Goal: Task Accomplishment & Management: Manage account settings

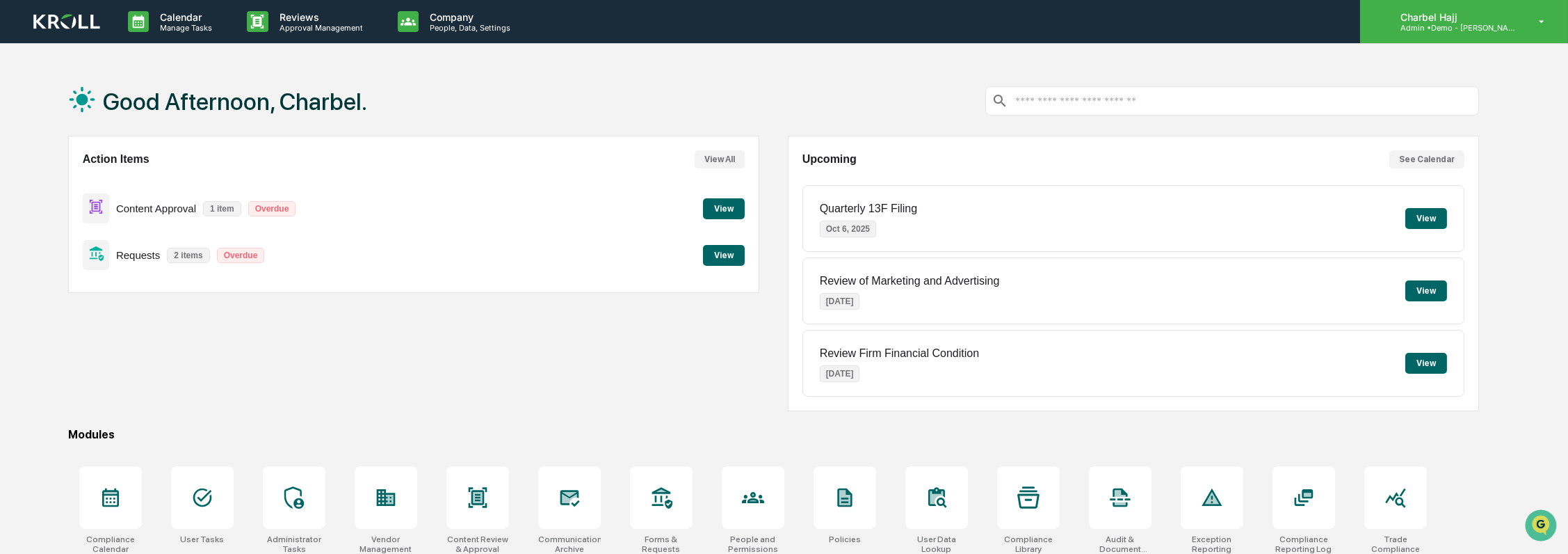
click at [1522, 22] on div "Charbel Hajj Admin • Demo - Kroll" at bounding box center [1464, 21] width 208 height 43
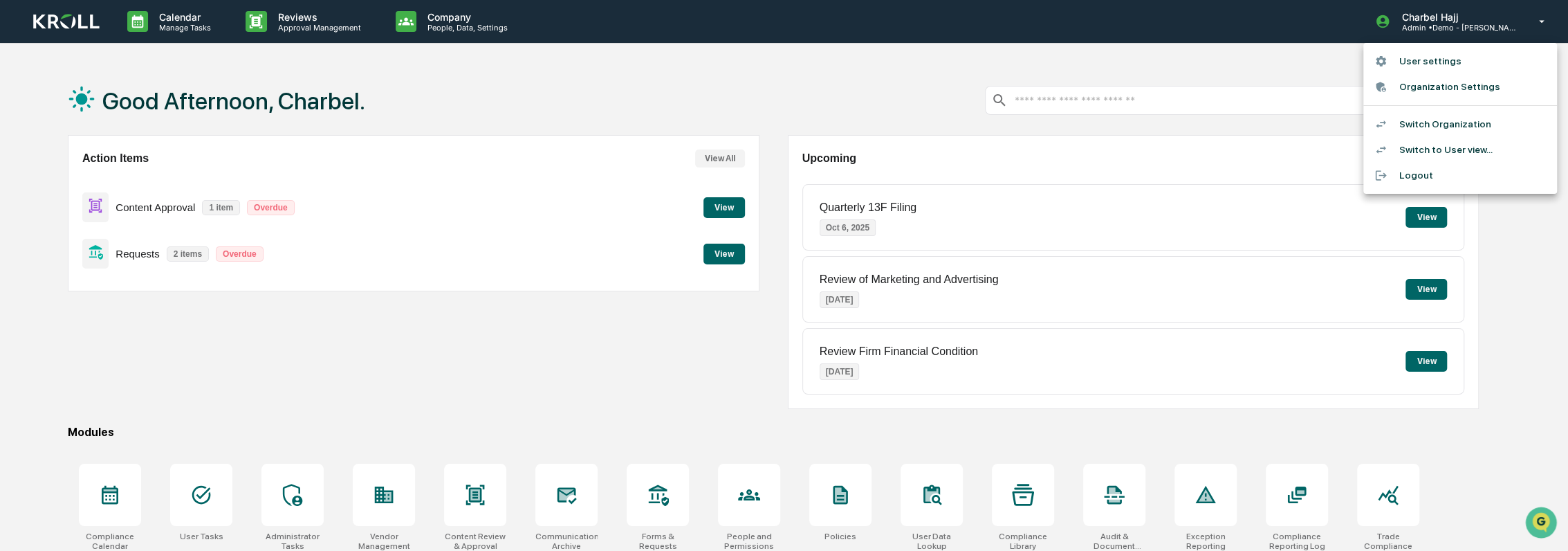
click at [582, 399] on div at bounding box center [784, 276] width 1568 height 551
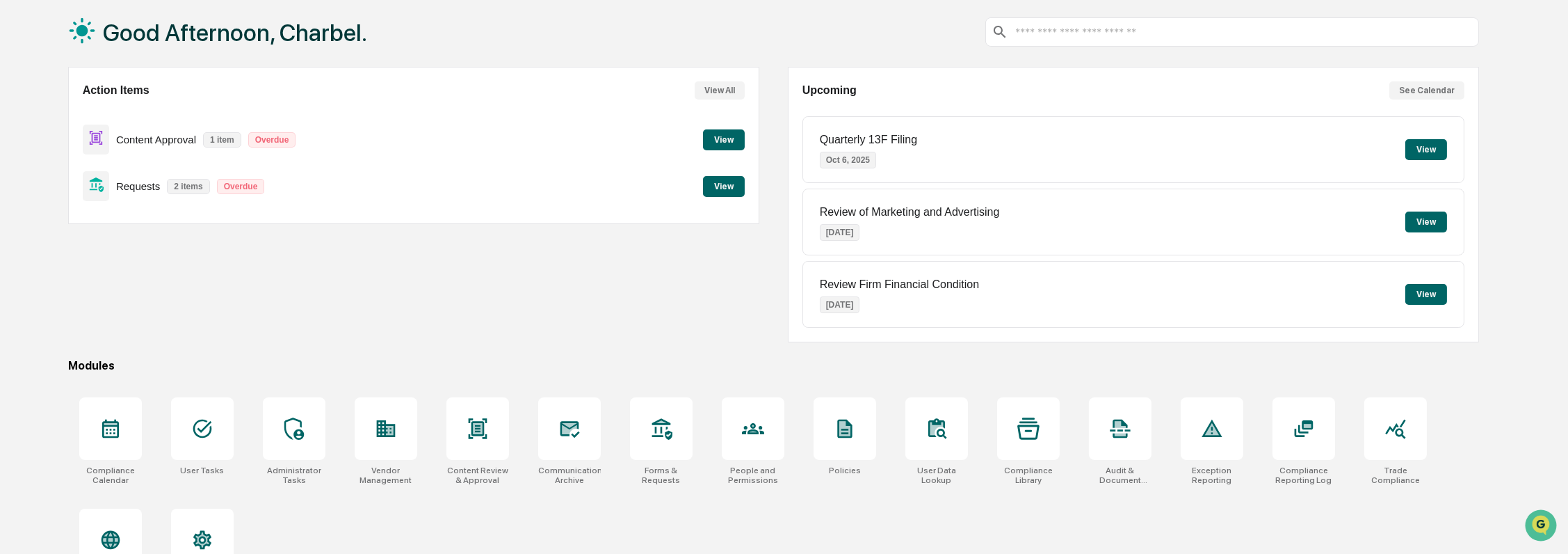
scroll to position [119, 0]
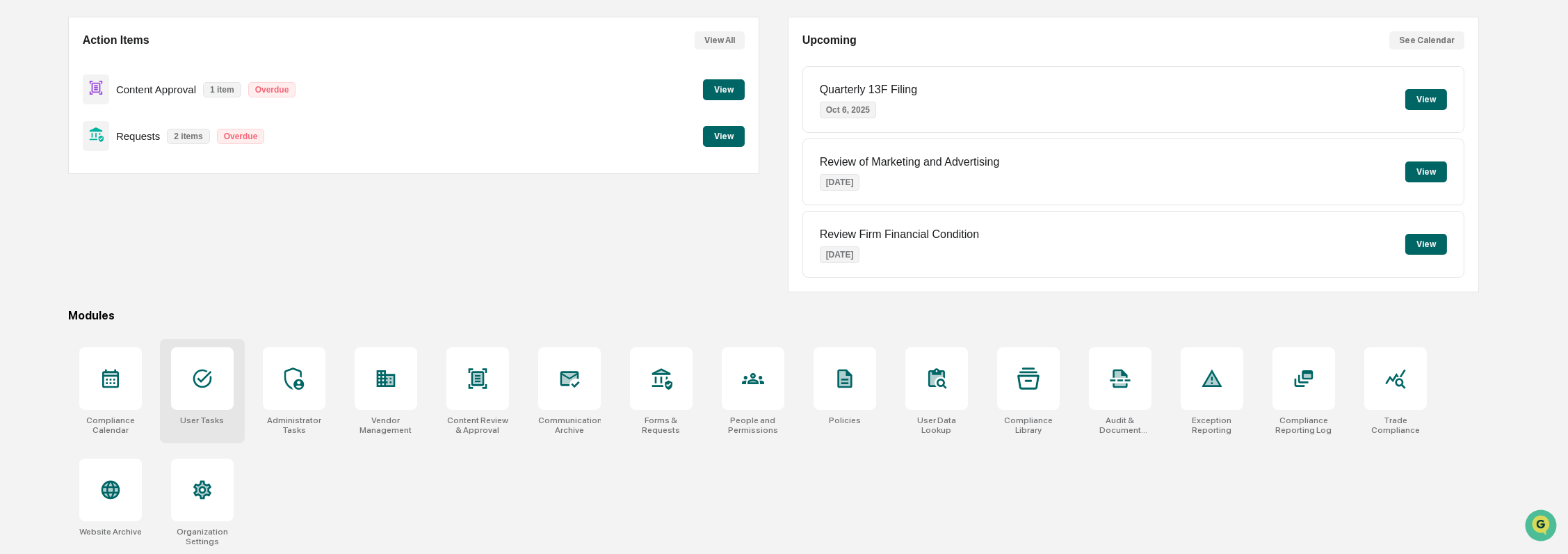
click at [216, 380] on div at bounding box center [203, 378] width 63 height 63
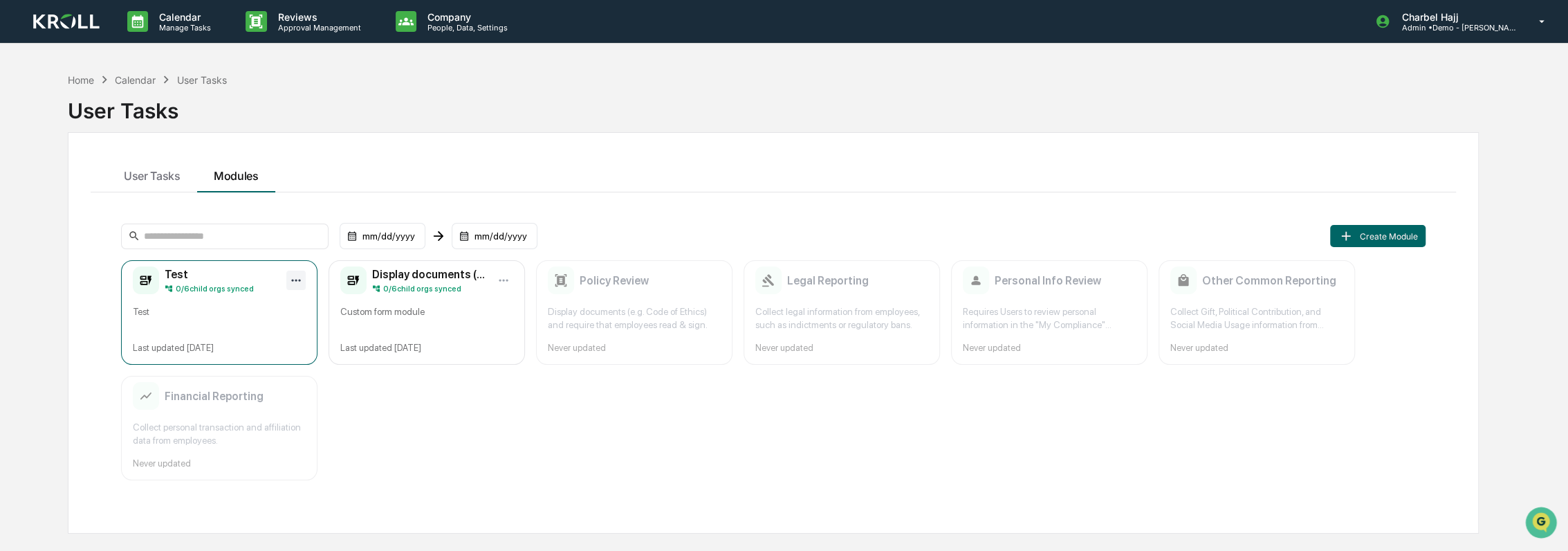
click at [292, 276] on html "Calendar Manage Tasks Reviews Approval Management Company People, Data, Setting…" at bounding box center [784, 276] width 1568 height 551
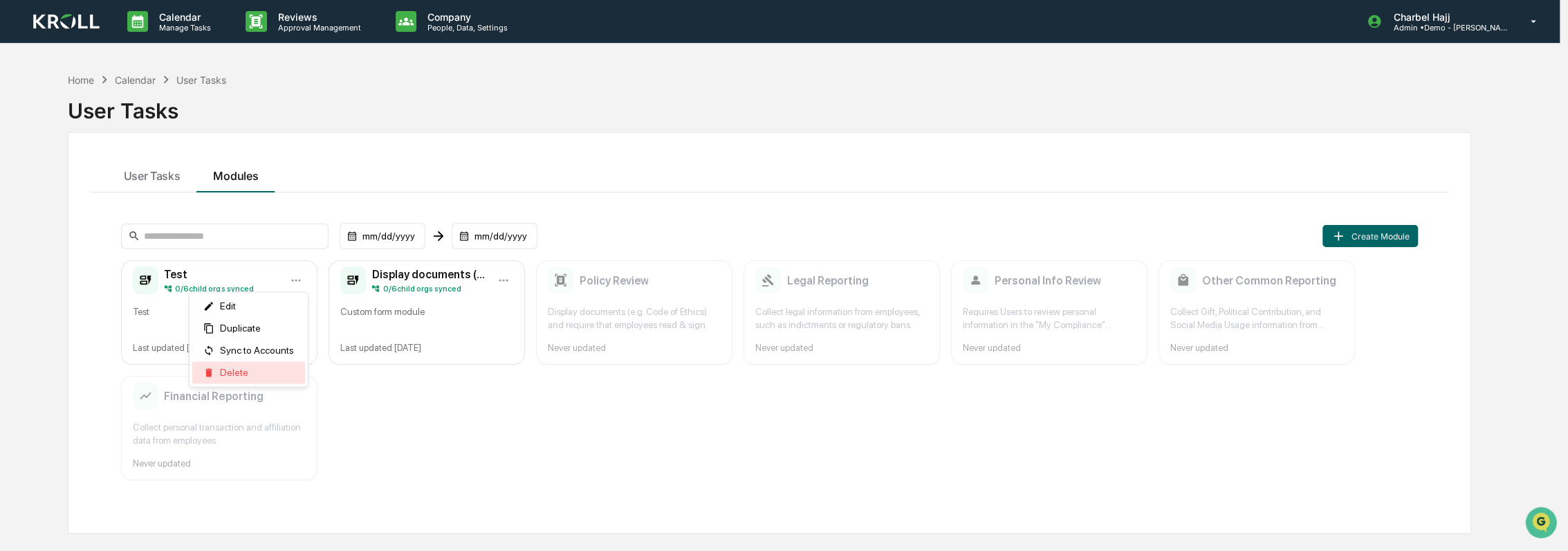
click at [253, 374] on div "Delete" at bounding box center [249, 371] width 113 height 22
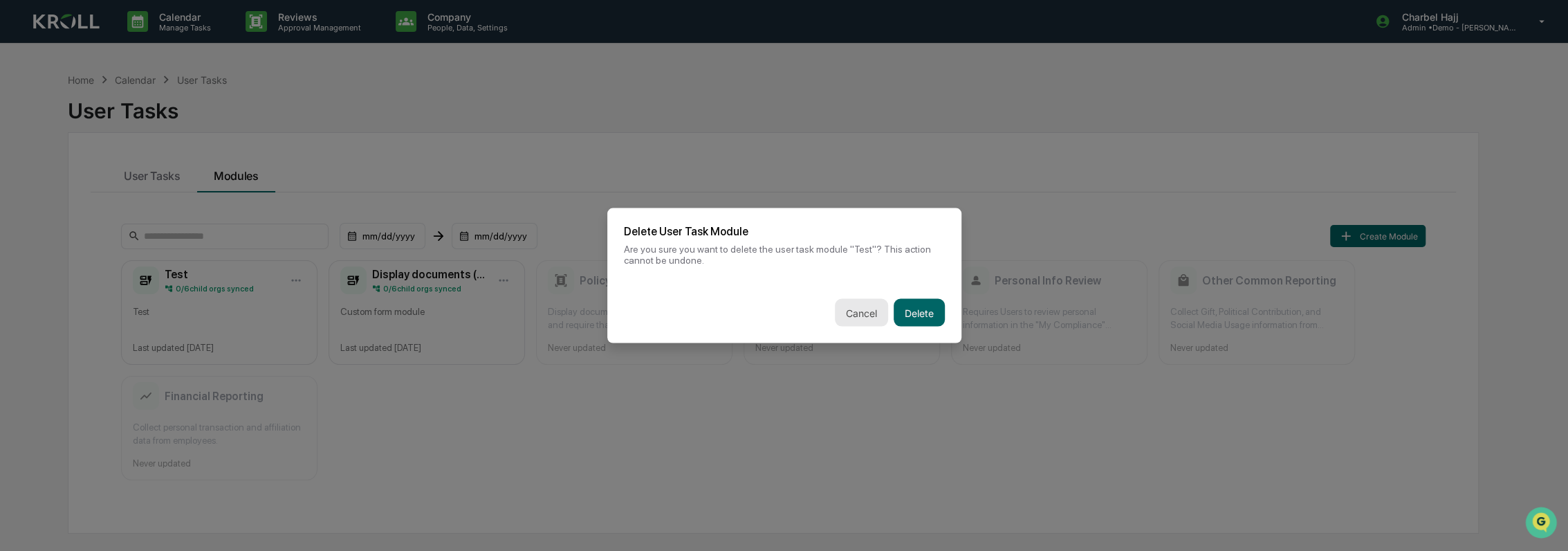
drag, startPoint x: 918, startPoint y: 304, endPoint x: 878, endPoint y: 312, distance: 40.8
click at [917, 304] on button "Delete" at bounding box center [919, 313] width 51 height 28
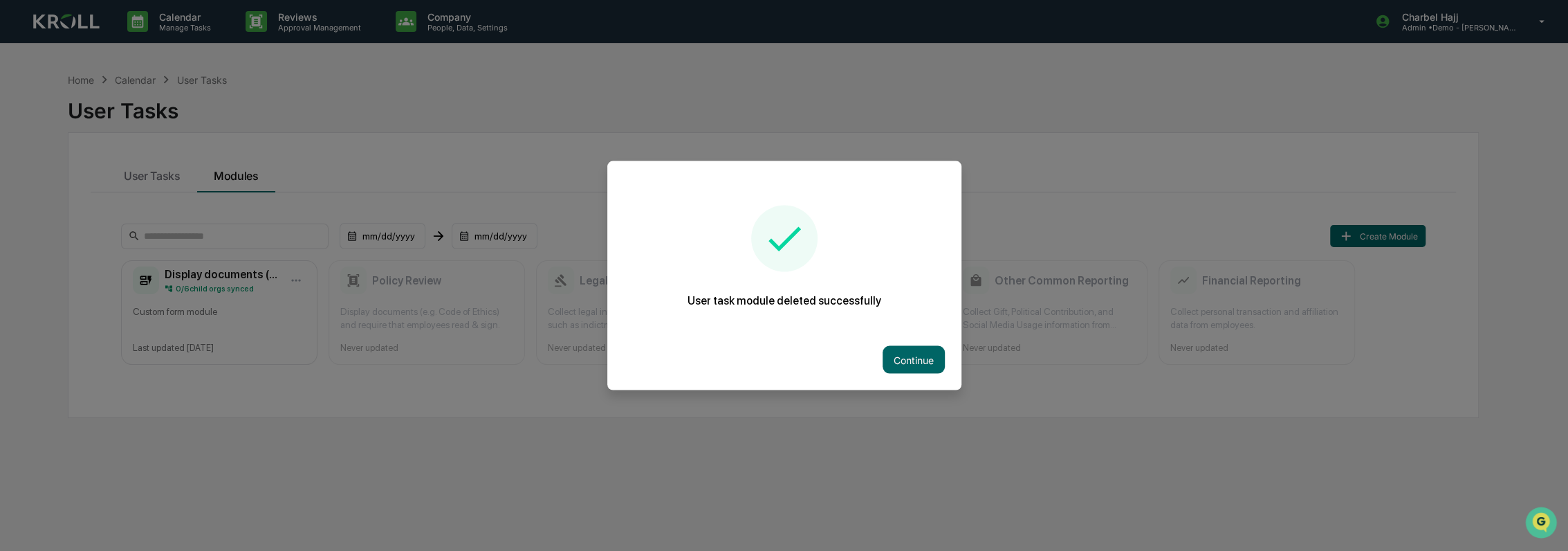
click at [911, 349] on button "Continue" at bounding box center [914, 360] width 63 height 28
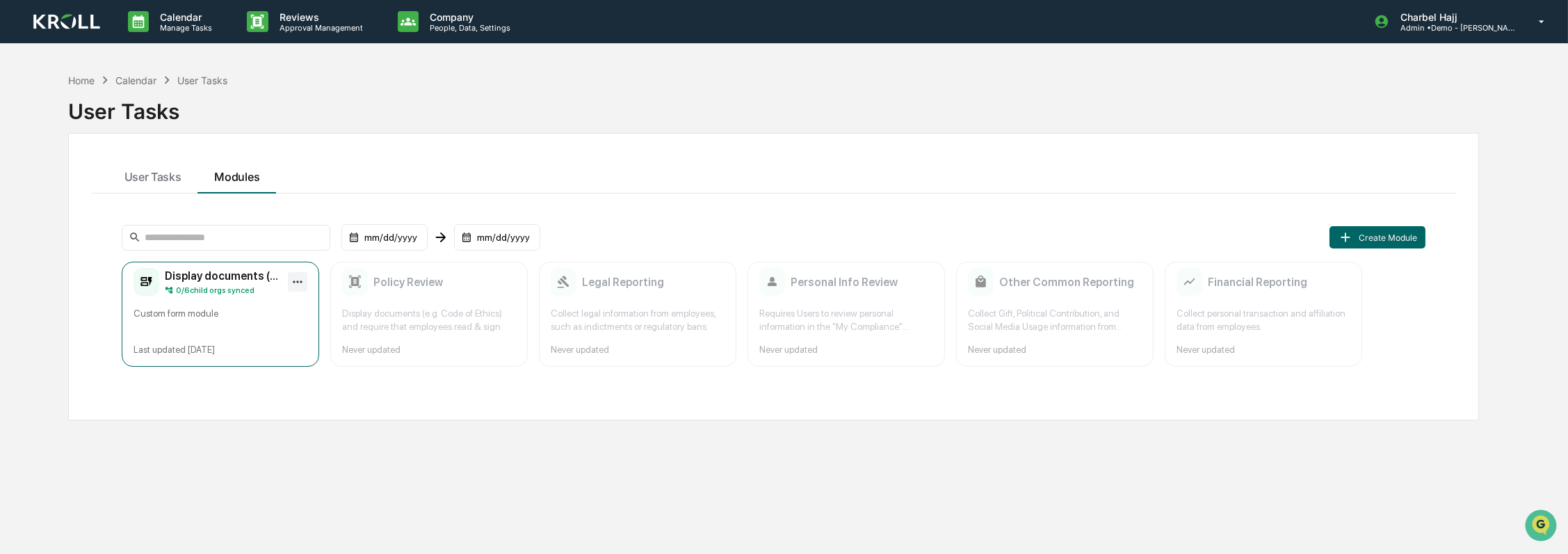
click at [300, 278] on html "Calendar Manage Tasks Reviews Approval Management Company People, Data, Setting…" at bounding box center [784, 277] width 1568 height 554
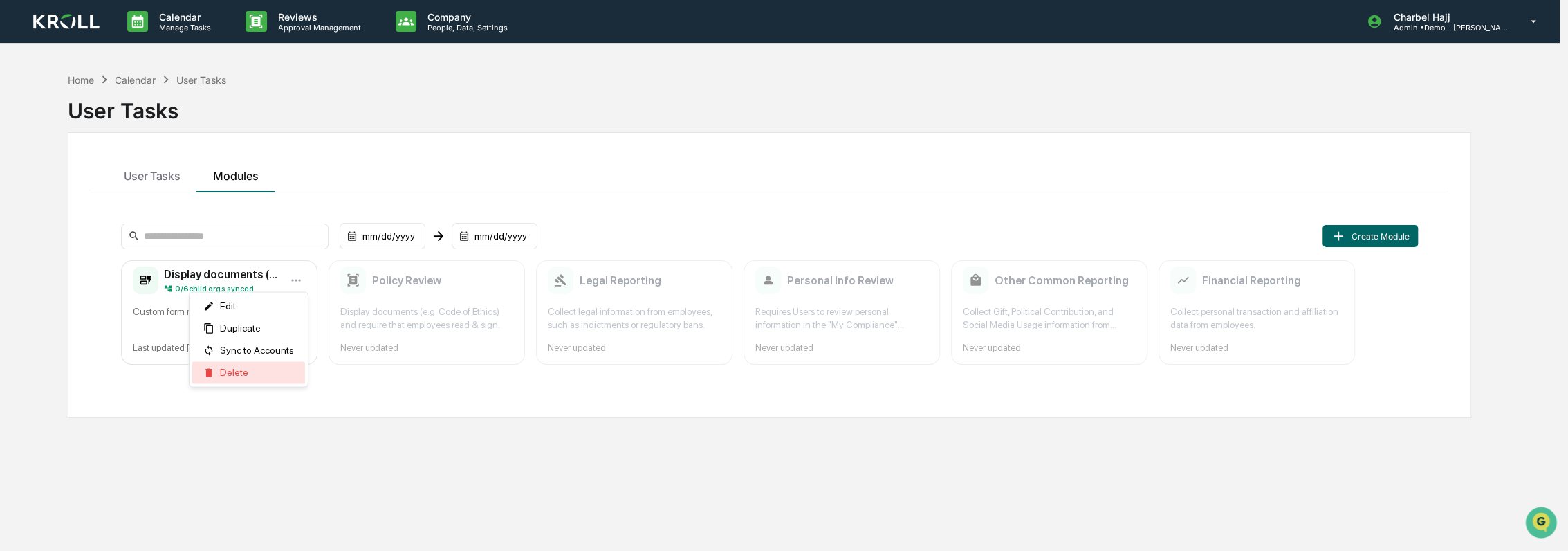
click at [276, 379] on div "Delete" at bounding box center [249, 371] width 113 height 22
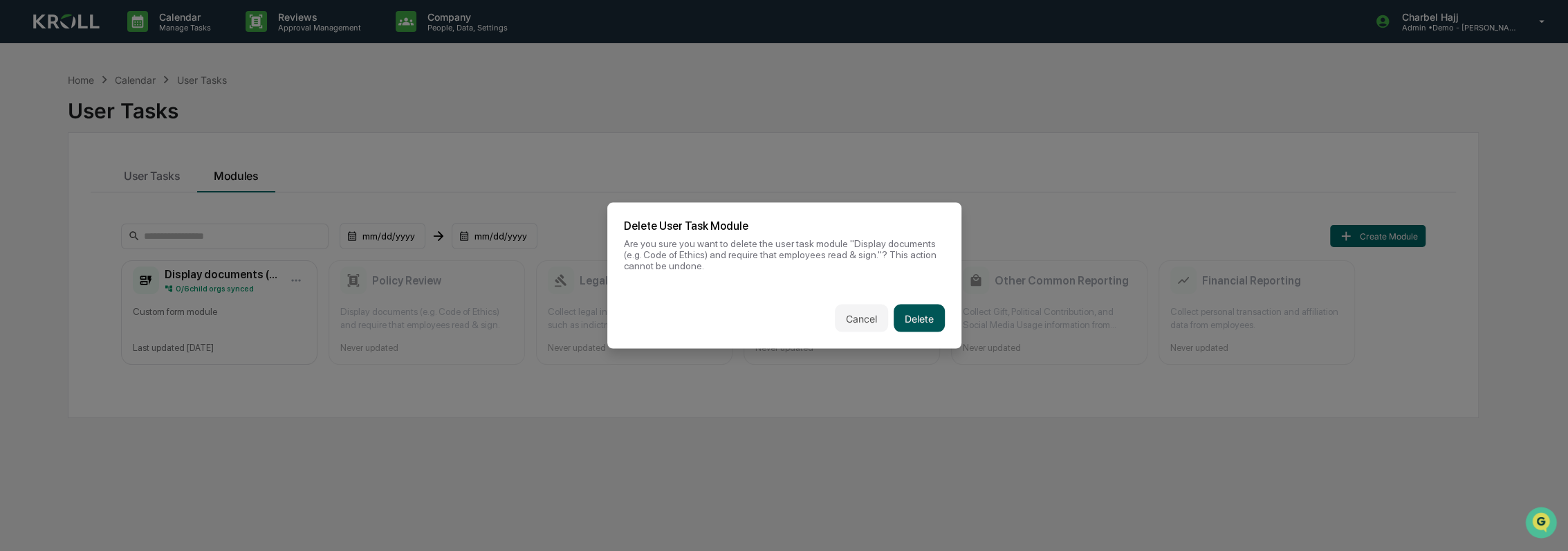
click at [916, 314] on button "Delete" at bounding box center [919, 318] width 51 height 28
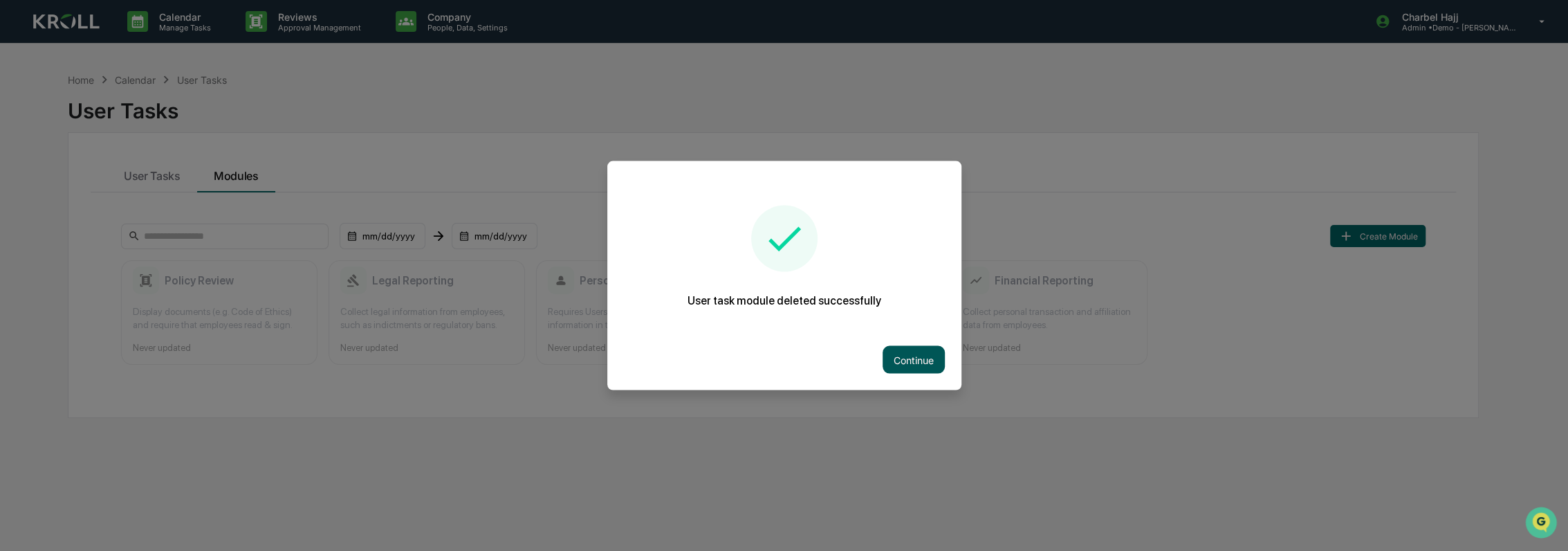
click at [917, 349] on button "Continue" at bounding box center [914, 360] width 63 height 28
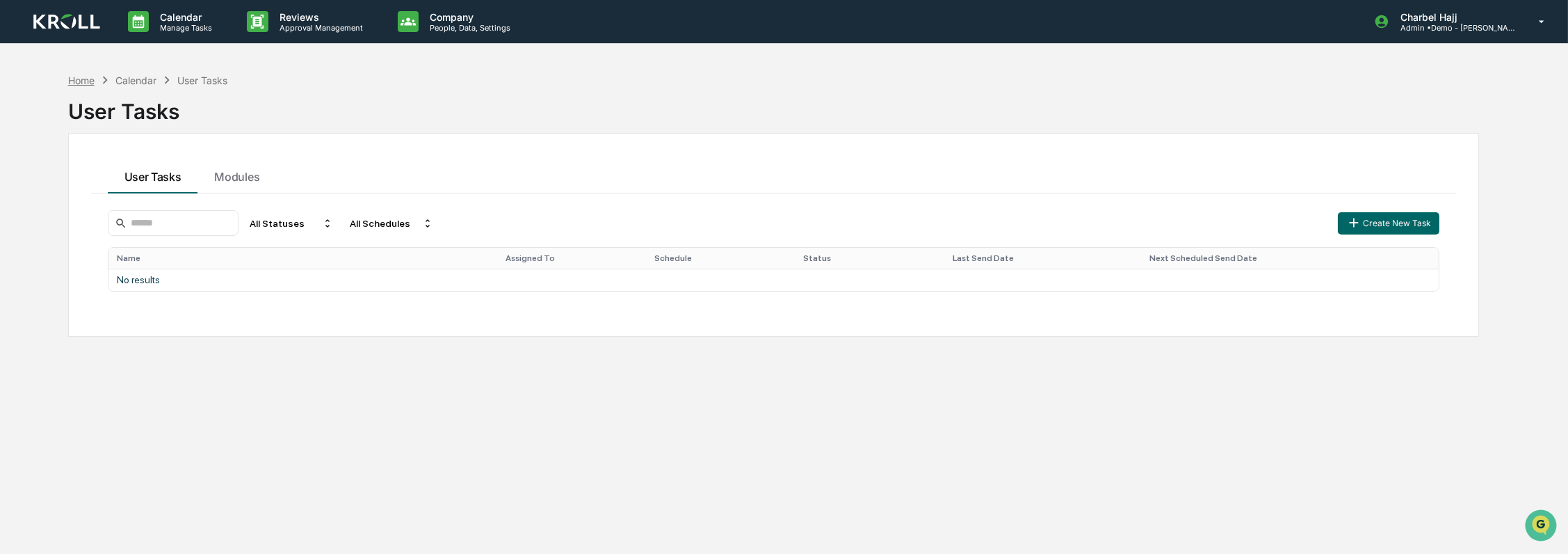
click at [89, 78] on div "Home" at bounding box center [81, 80] width 26 height 12
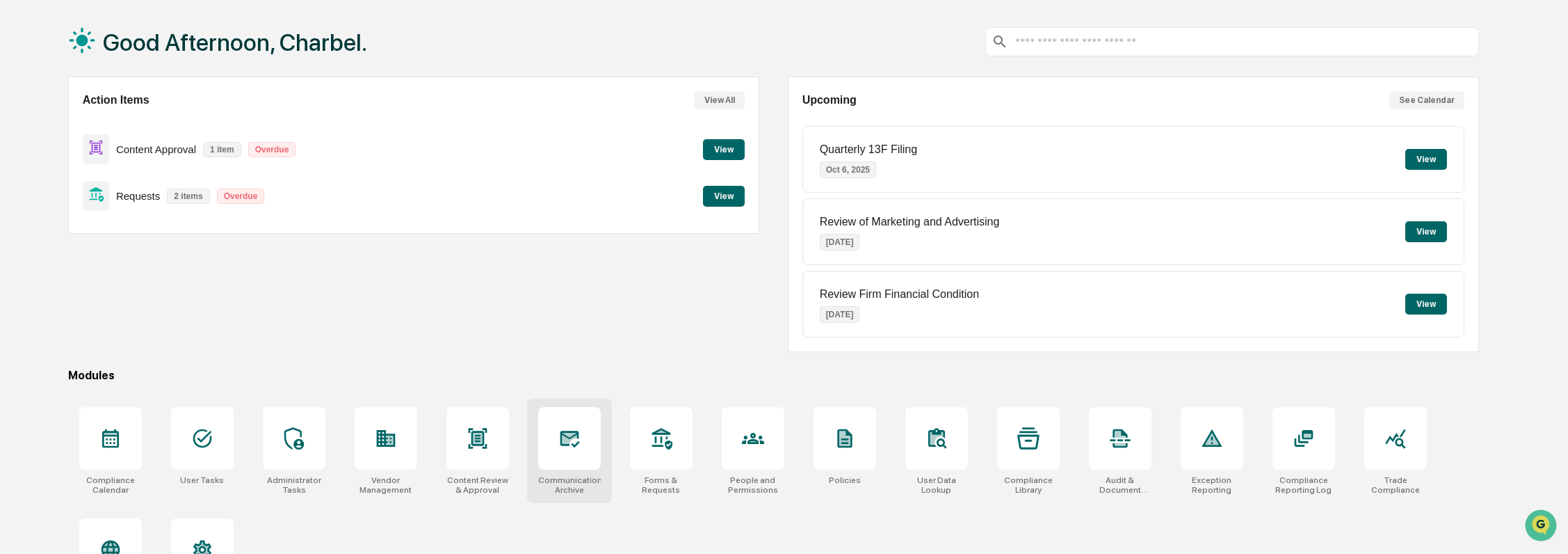
scroll to position [119, 0]
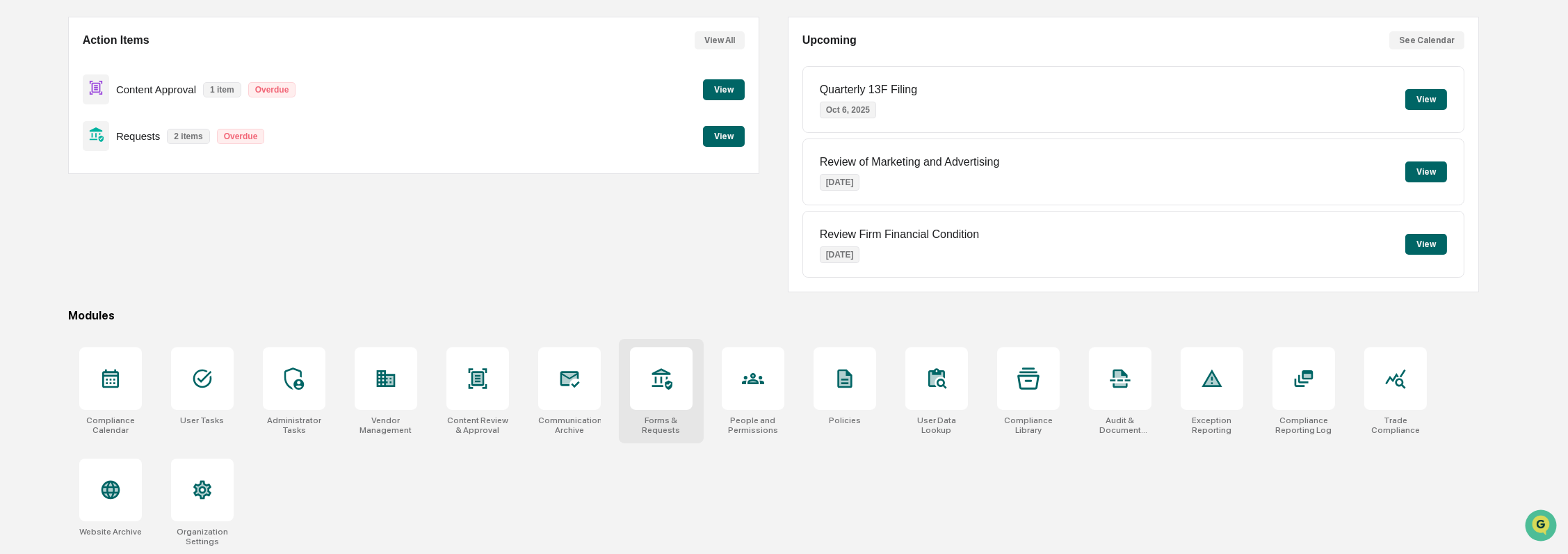
click at [662, 384] on icon at bounding box center [660, 377] width 22 height 22
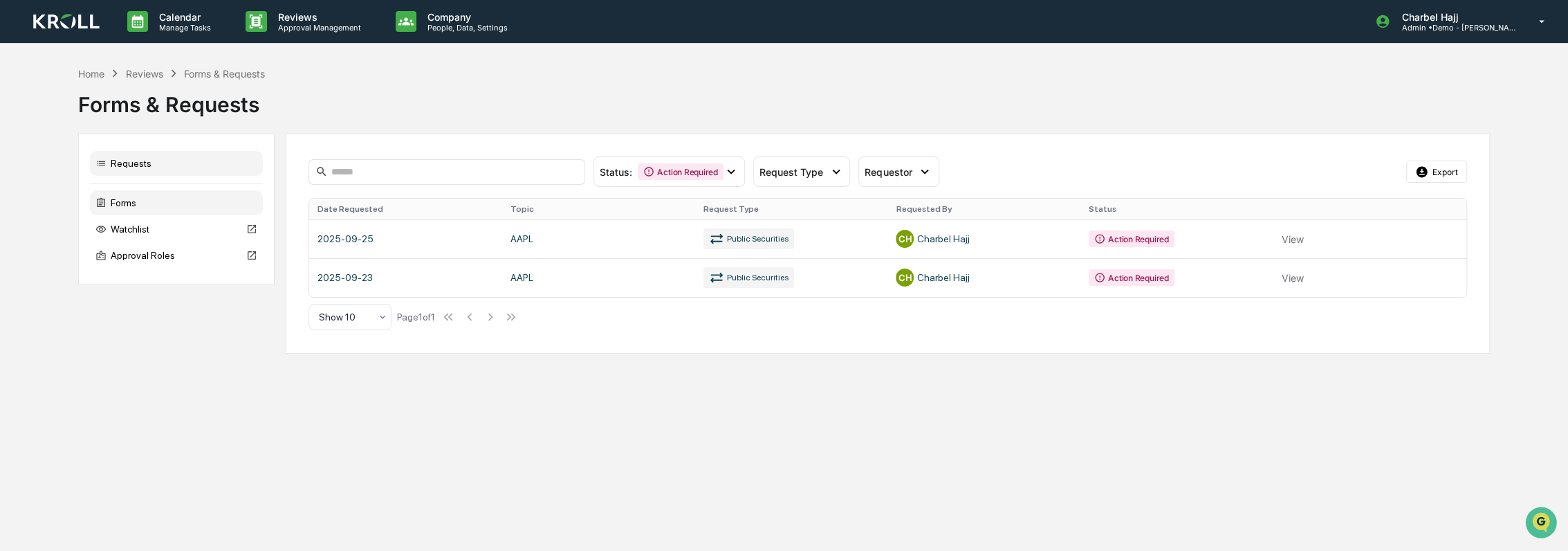
click at [222, 201] on div "Forms" at bounding box center [176, 202] width 173 height 25
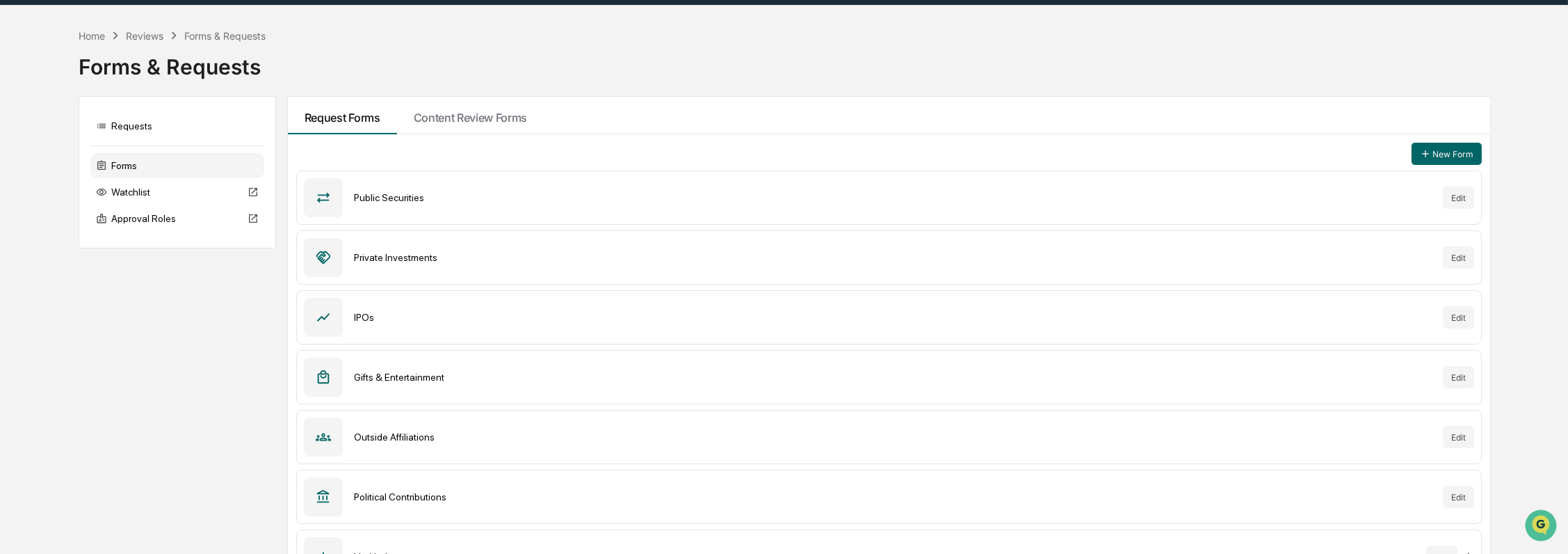
scroll to position [75, 0]
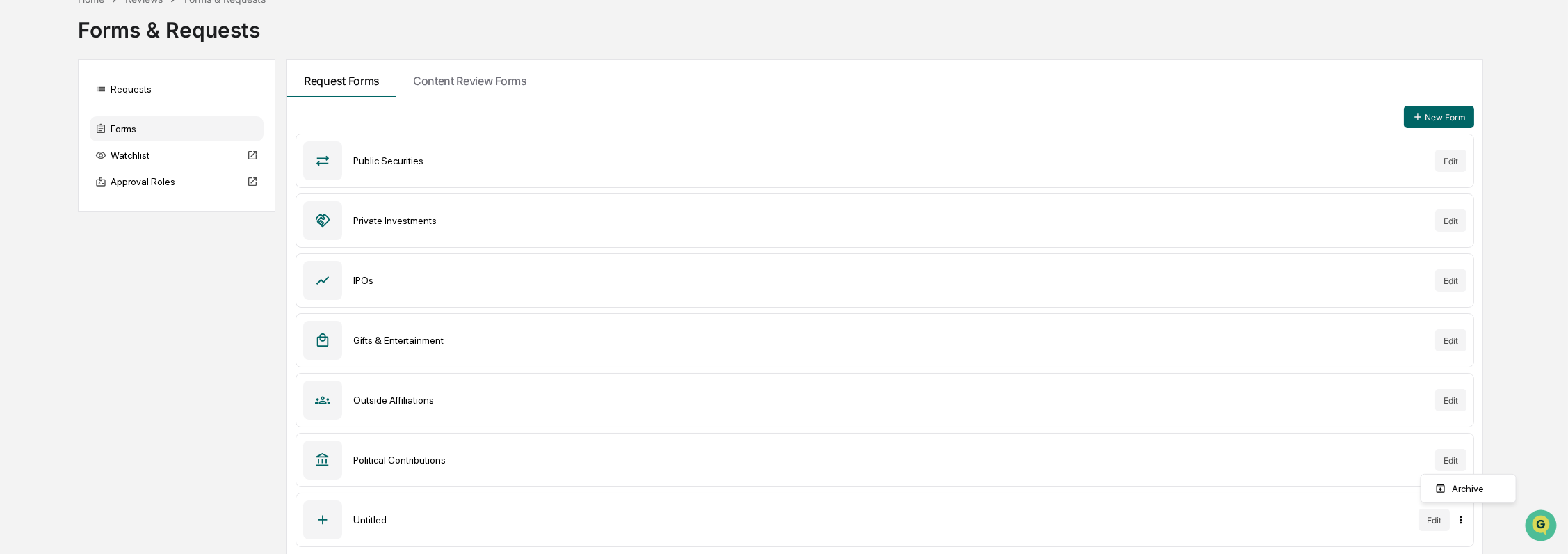
click at [1468, 479] on html "Calendar Manage Tasks Reviews Approval Management Company People, Data, Setting…" at bounding box center [784, 202] width 1568 height 554
click at [1459, 488] on div "Archive" at bounding box center [1468, 488] width 89 height 22
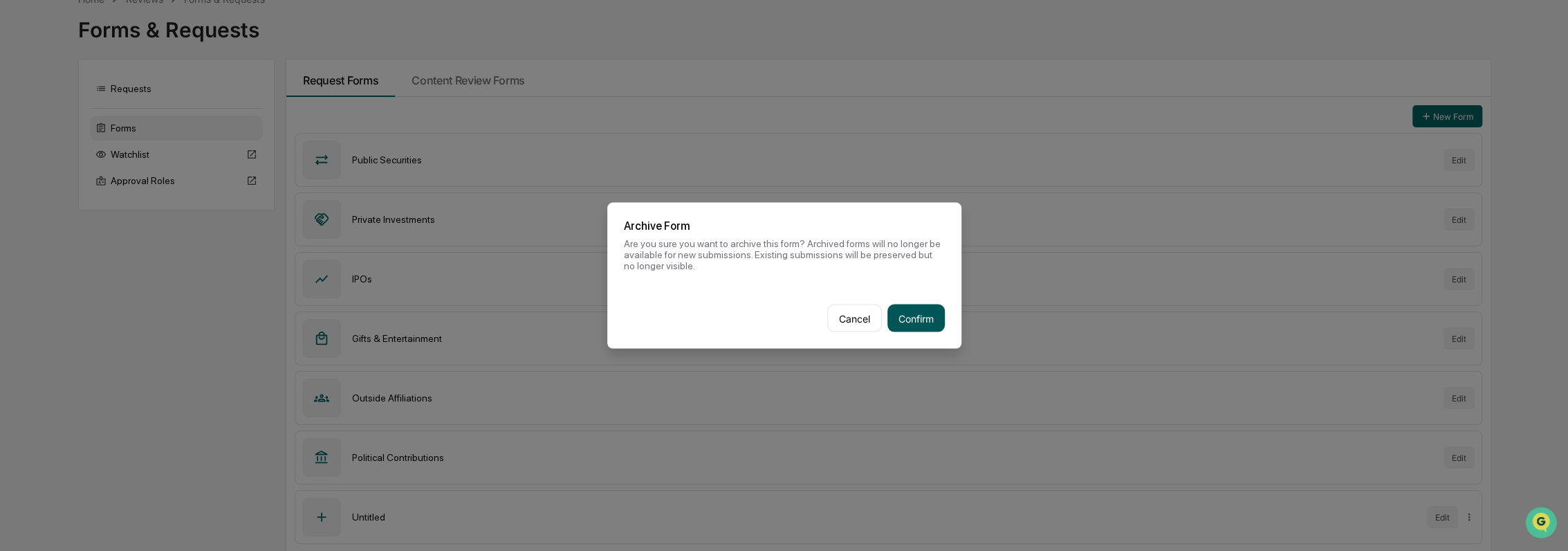
click at [917, 317] on button "Confirm" at bounding box center [916, 318] width 57 height 28
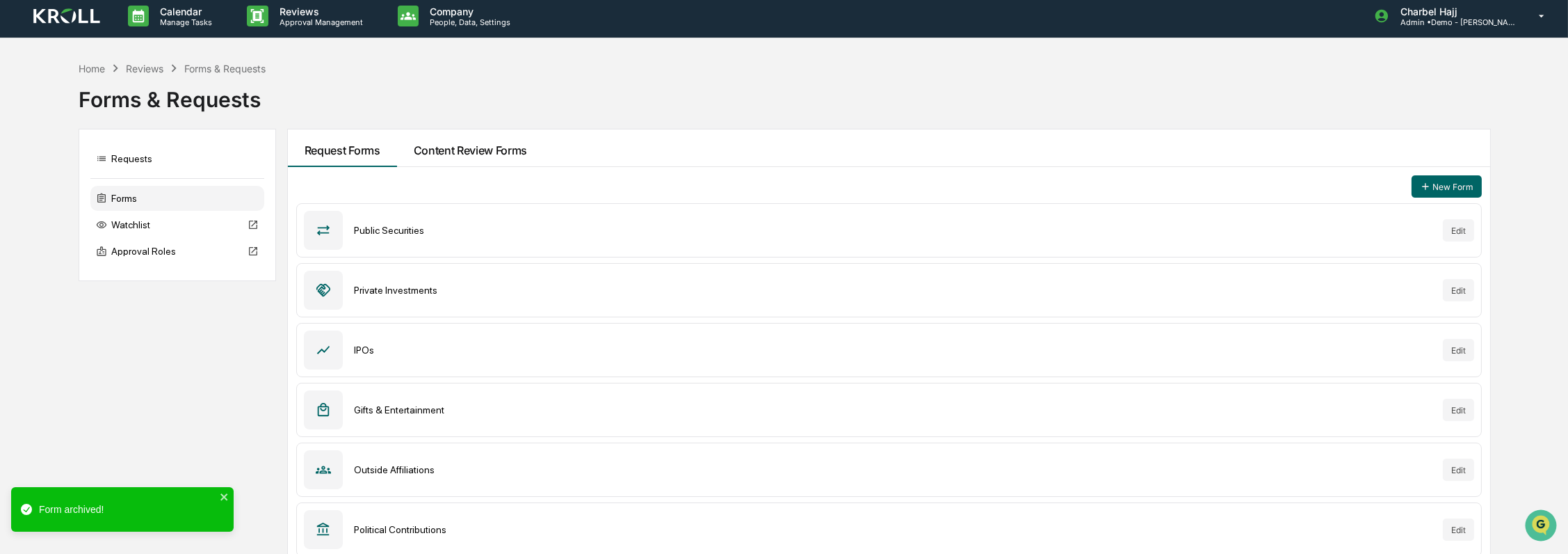
scroll to position [0, 0]
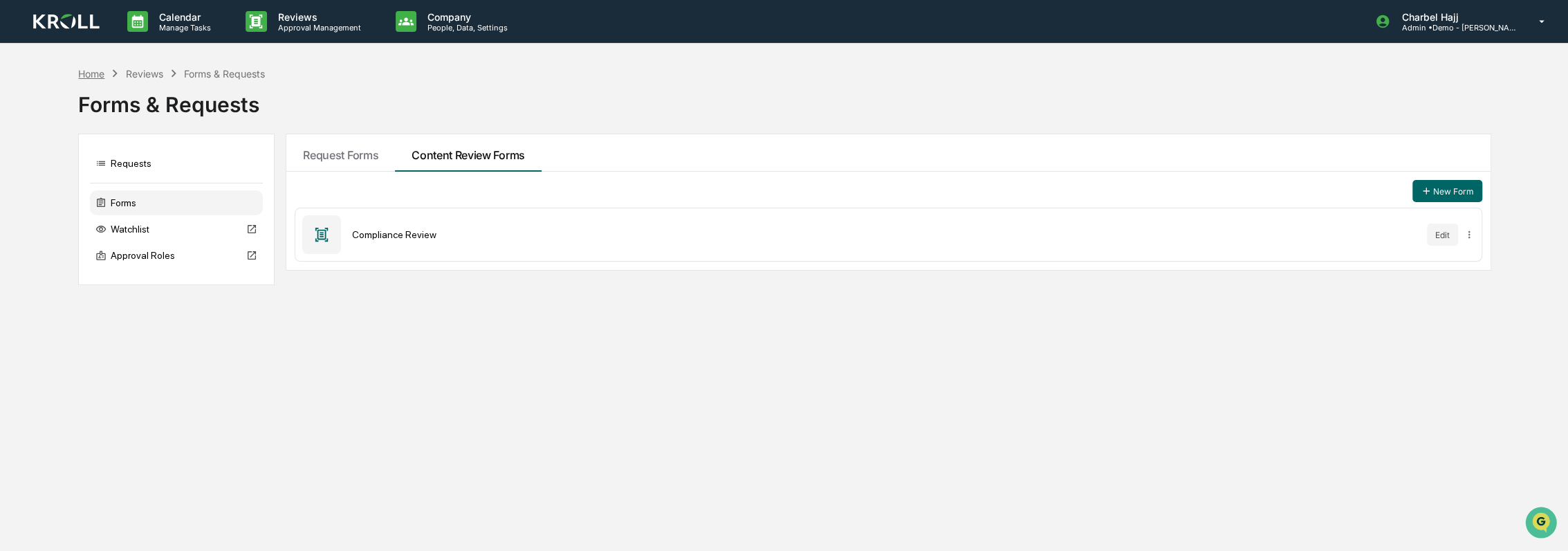
click at [96, 72] on div "Home" at bounding box center [91, 74] width 26 height 12
